Goal: Task Accomplishment & Management: Manage account settings

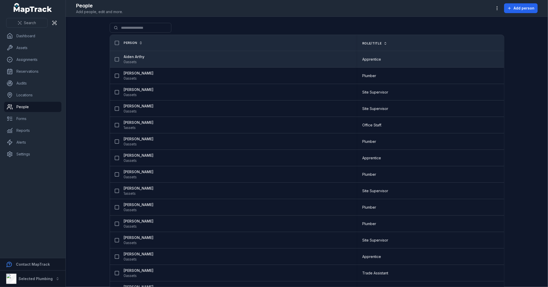
click at [127, 56] on strong "Aiden Arthy" at bounding box center [134, 56] width 21 height 5
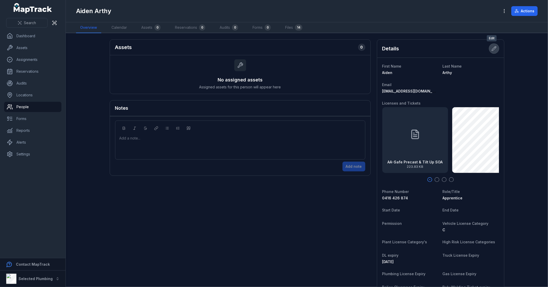
click at [493, 48] on icon at bounding box center [494, 48] width 5 height 5
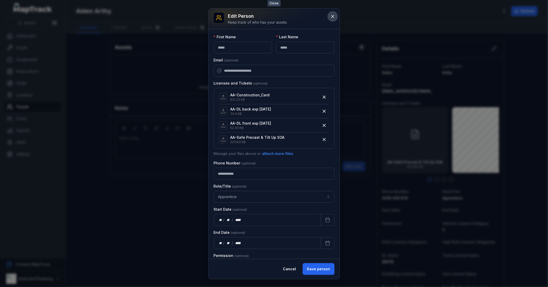
click at [335, 17] on icon at bounding box center [332, 16] width 5 height 5
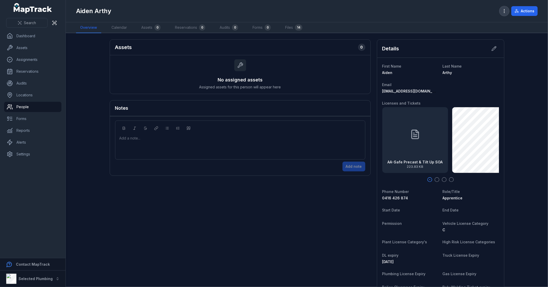
click at [503, 12] on icon "button" at bounding box center [504, 10] width 5 height 5
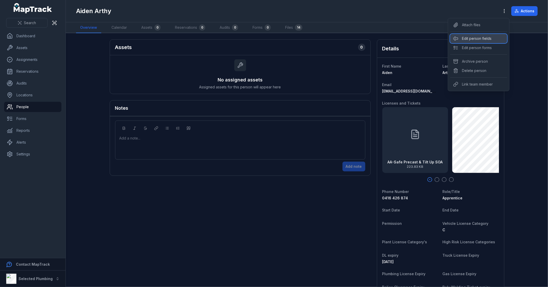
click at [495, 36] on div "Edit person fields" at bounding box center [478, 38] width 57 height 9
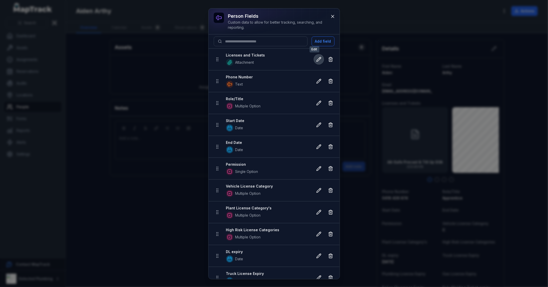
click at [317, 60] on icon at bounding box center [319, 59] width 5 height 5
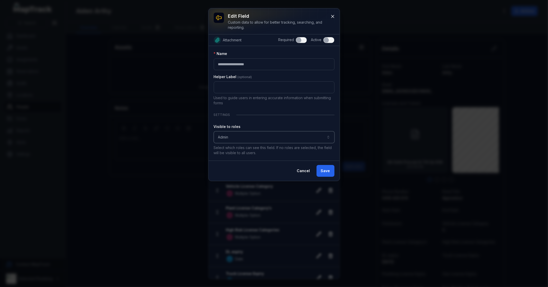
click at [235, 135] on button "Admin *****" at bounding box center [274, 137] width 121 height 12
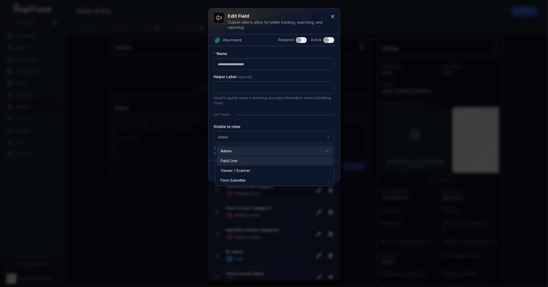
click at [241, 159] on div "Field User" at bounding box center [275, 160] width 109 height 5
click at [263, 118] on div "**********" at bounding box center [274, 103] width 121 height 104
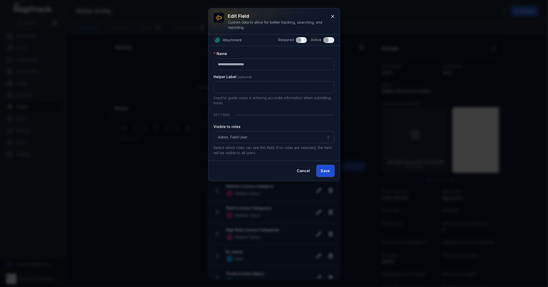
click at [329, 171] on button "Save" at bounding box center [326, 171] width 18 height 12
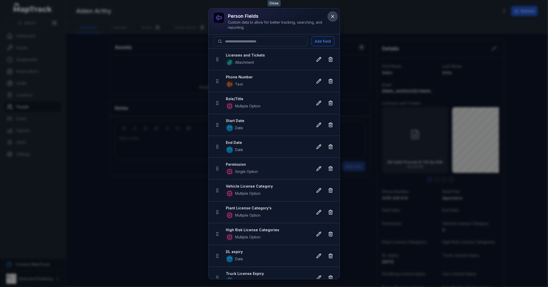
click at [335, 19] on icon at bounding box center [332, 16] width 5 height 5
